Goal: Information Seeking & Learning: Learn about a topic

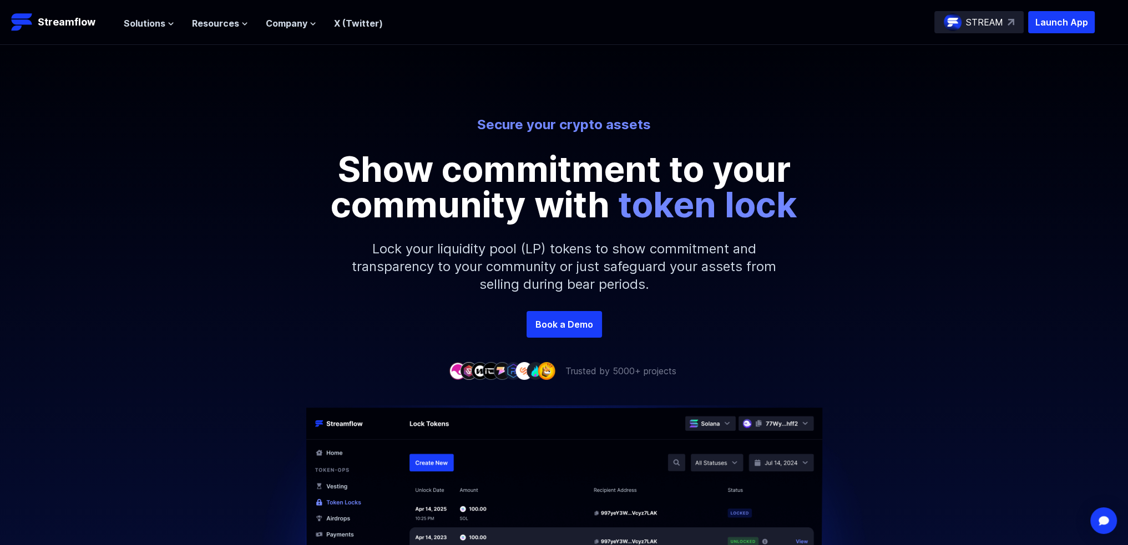
click at [994, 24] on p "STREAM" at bounding box center [984, 22] width 37 height 13
click at [160, 24] on span "Solutions" at bounding box center [145, 23] width 42 height 13
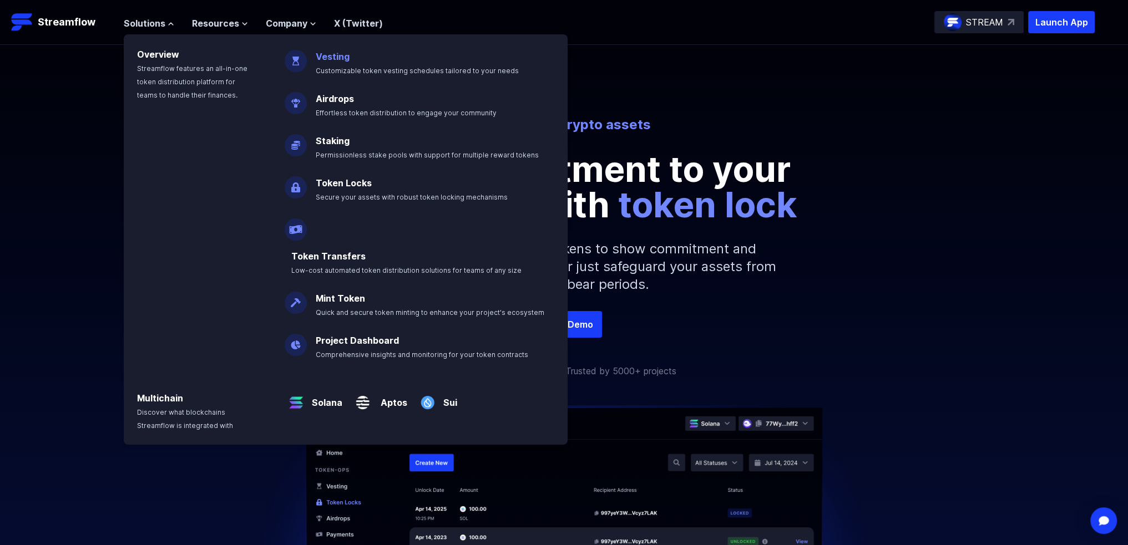
click at [344, 57] on link "Vesting" at bounding box center [333, 56] width 34 height 11
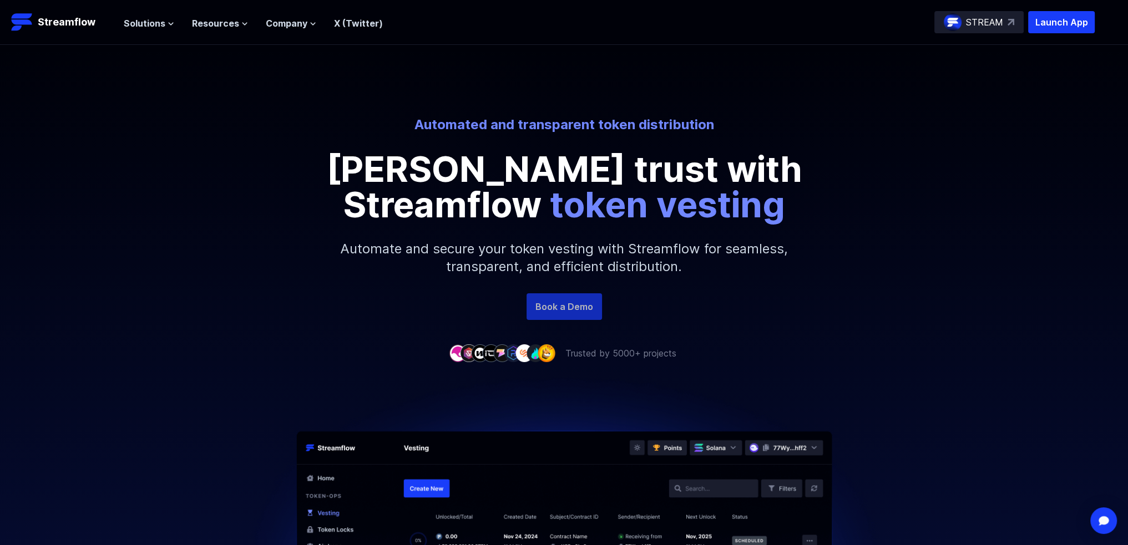
click at [579, 310] on link "Book a Demo" at bounding box center [563, 306] width 75 height 27
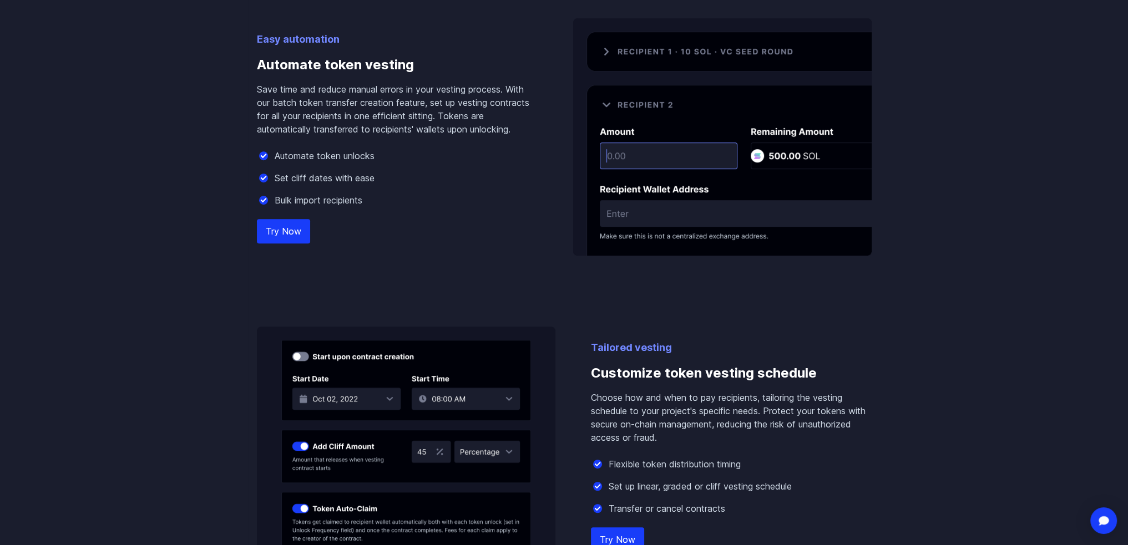
scroll to position [721, 0]
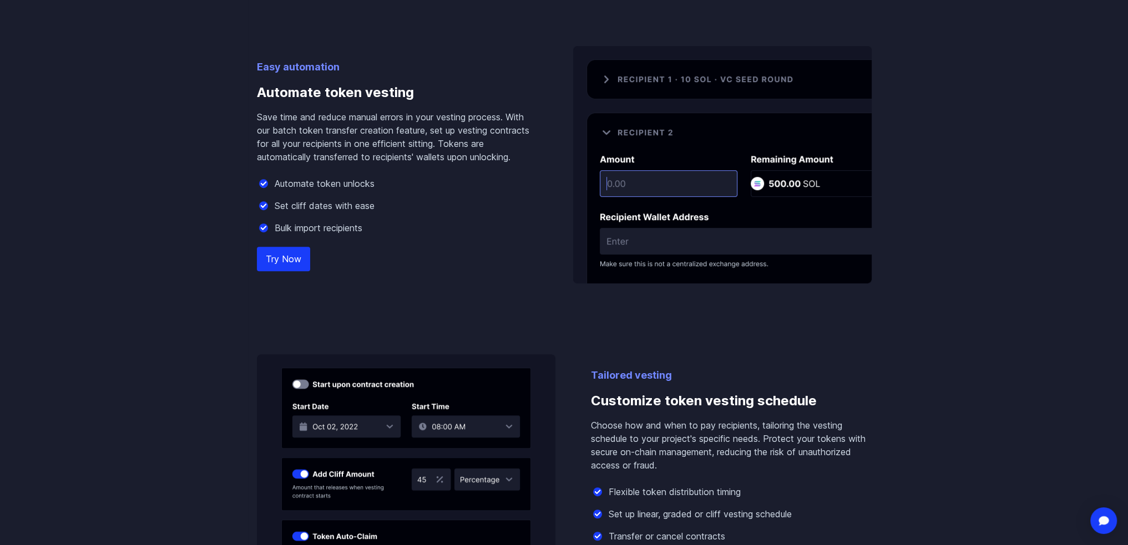
click at [293, 256] on link "Try Now" at bounding box center [283, 259] width 53 height 24
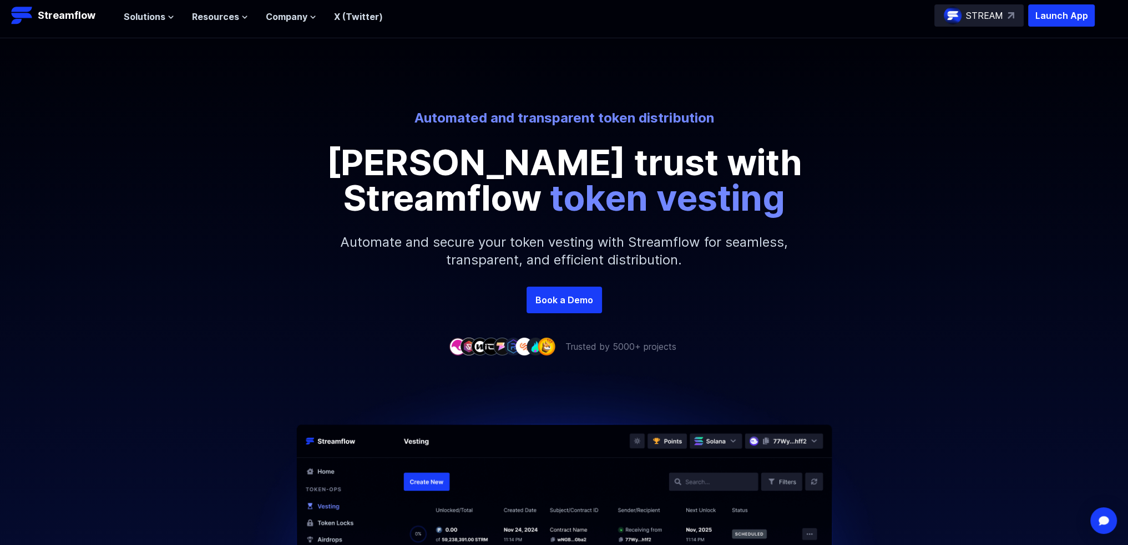
scroll to position [0, 0]
